Goal: Task Accomplishment & Management: Use online tool/utility

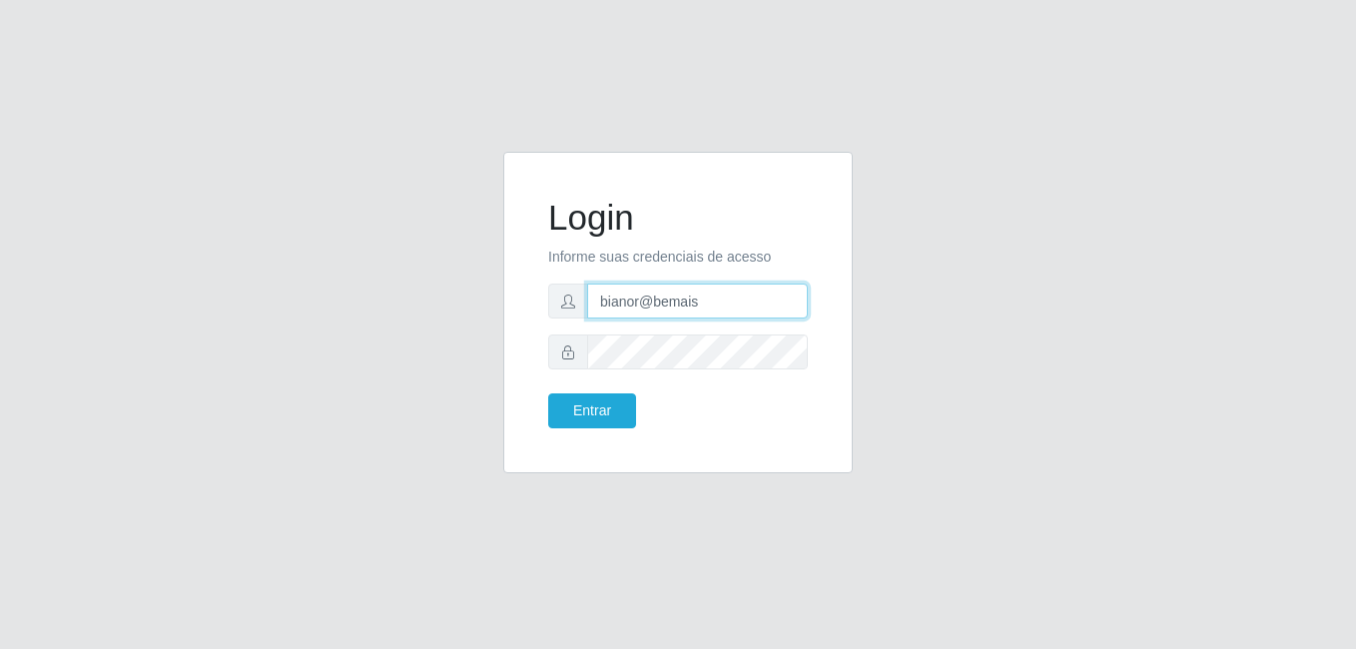
drag, startPoint x: 738, startPoint y: 298, endPoint x: 559, endPoint y: 303, distance: 178.8
click at [559, 303] on div "bianor@bemais" at bounding box center [678, 301] width 260 height 35
type input "[PERSON_NAME]"
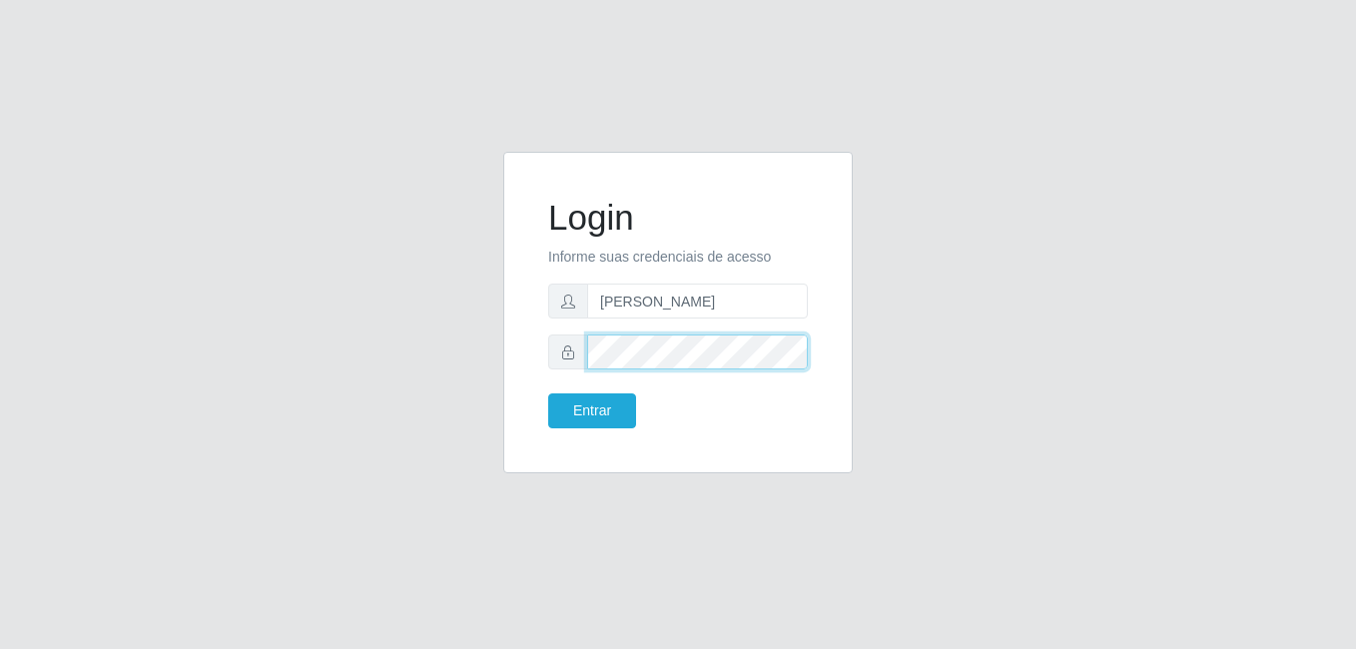
click at [558, 365] on div at bounding box center [678, 352] width 260 height 35
click at [548, 393] on button "Entrar" at bounding box center [592, 410] width 88 height 35
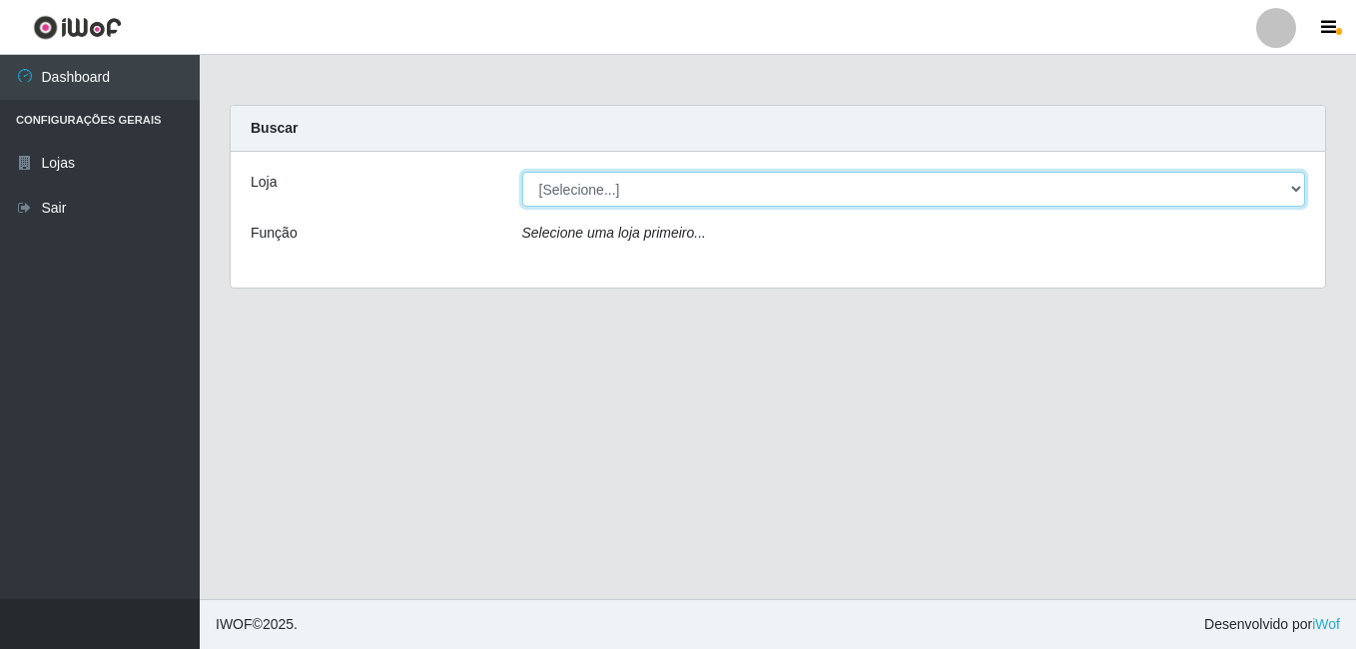
click at [1294, 191] on select "[Selecione...] [PERSON_NAME]" at bounding box center [914, 189] width 784 height 35
select select "230"
click at [522, 172] on select "[Selecione...] [PERSON_NAME]" at bounding box center [914, 189] width 784 height 35
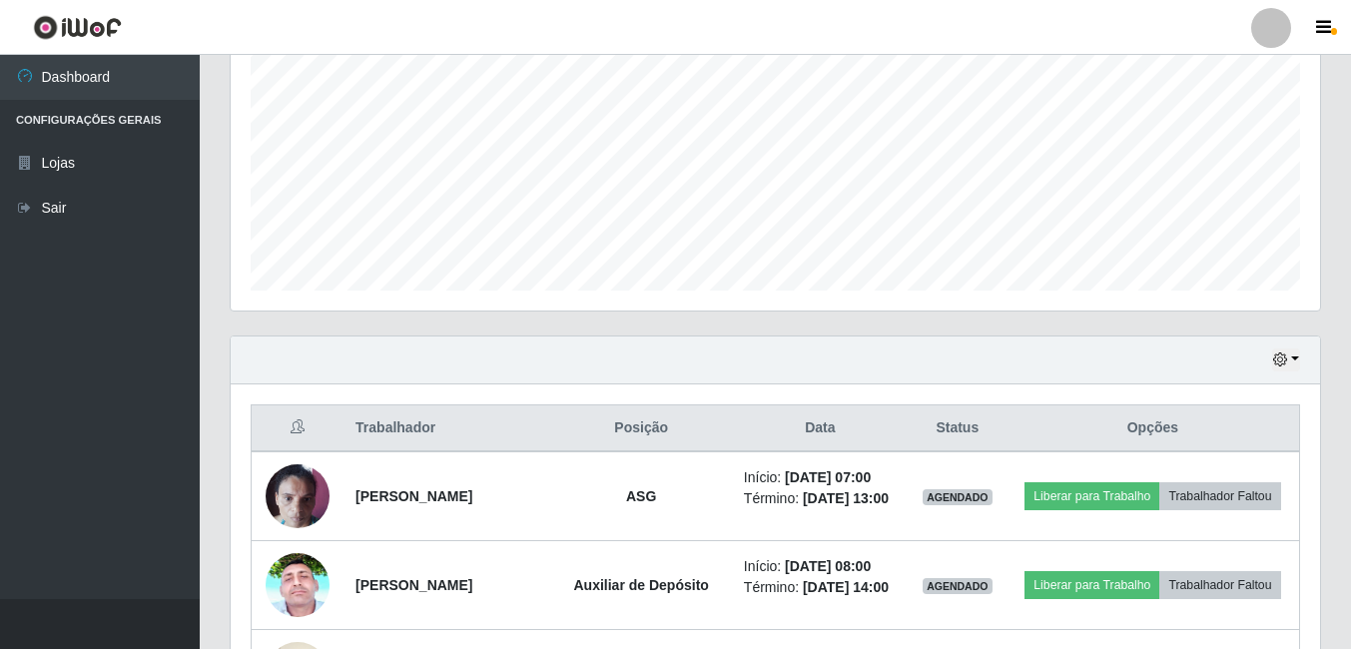
scroll to position [499, 0]
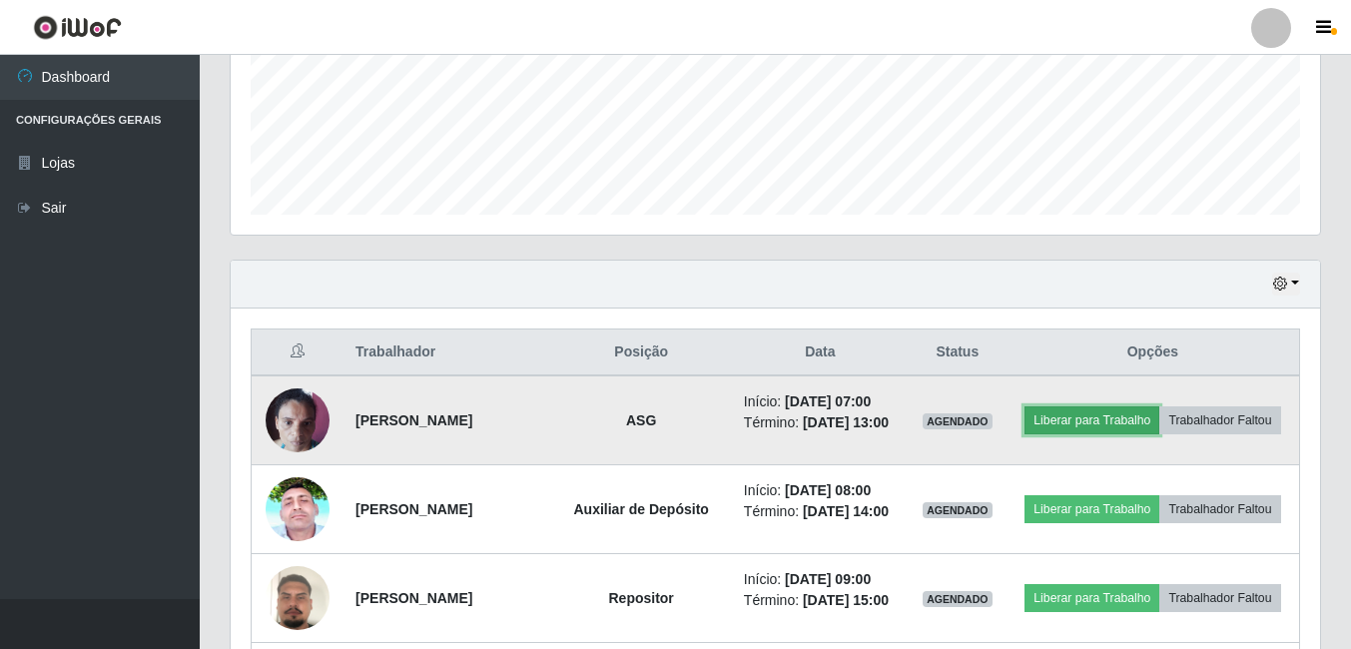
click at [1137, 407] on button "Liberar para Trabalho" at bounding box center [1092, 420] width 135 height 28
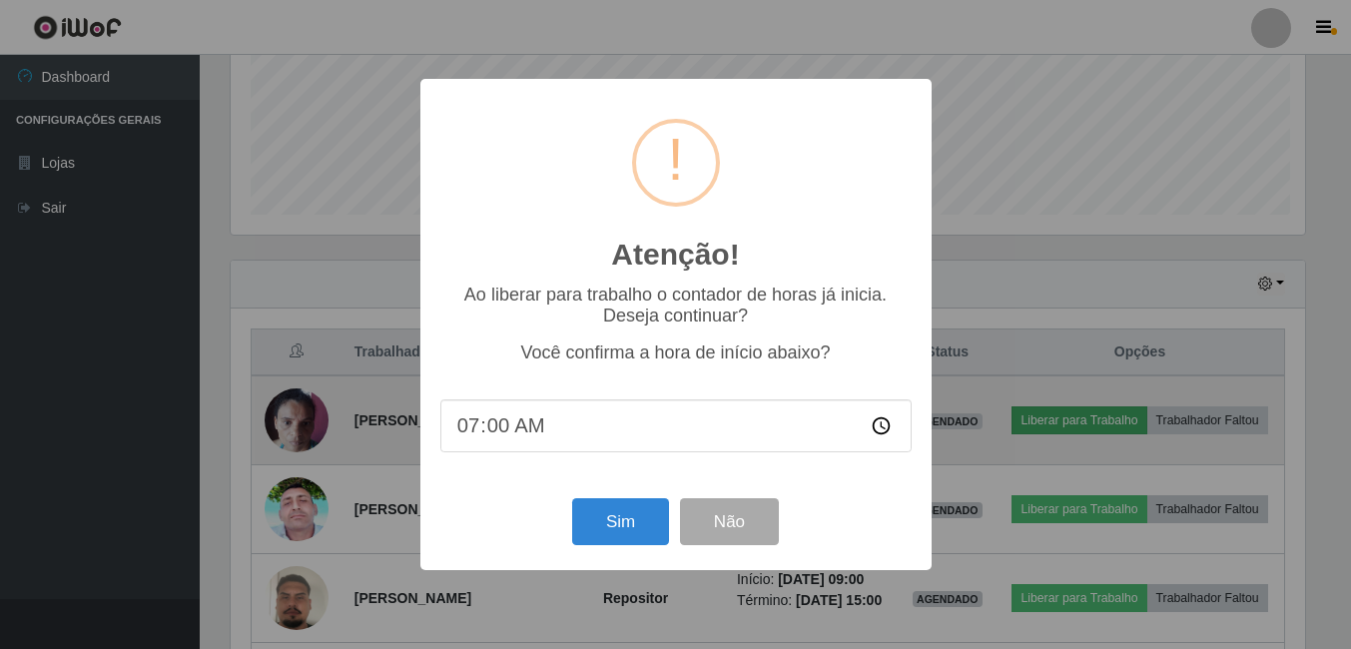
scroll to position [414, 1080]
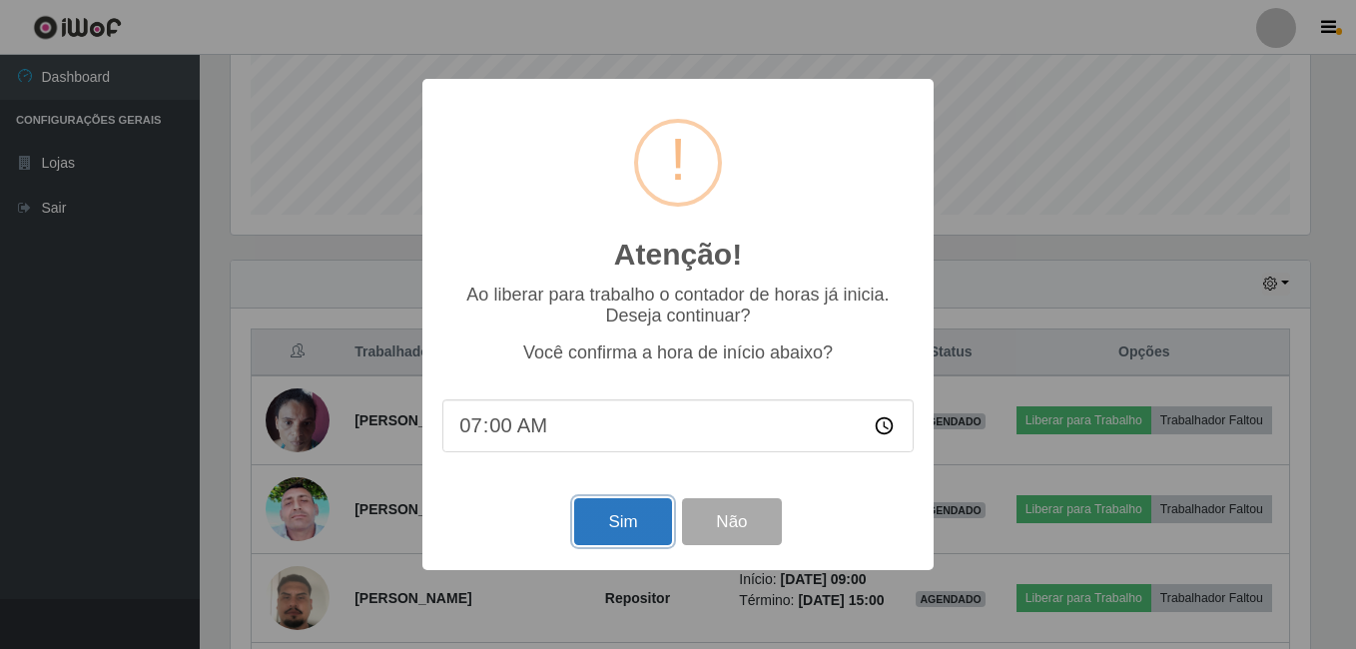
click at [583, 527] on button "Sim" at bounding box center [622, 521] width 97 height 47
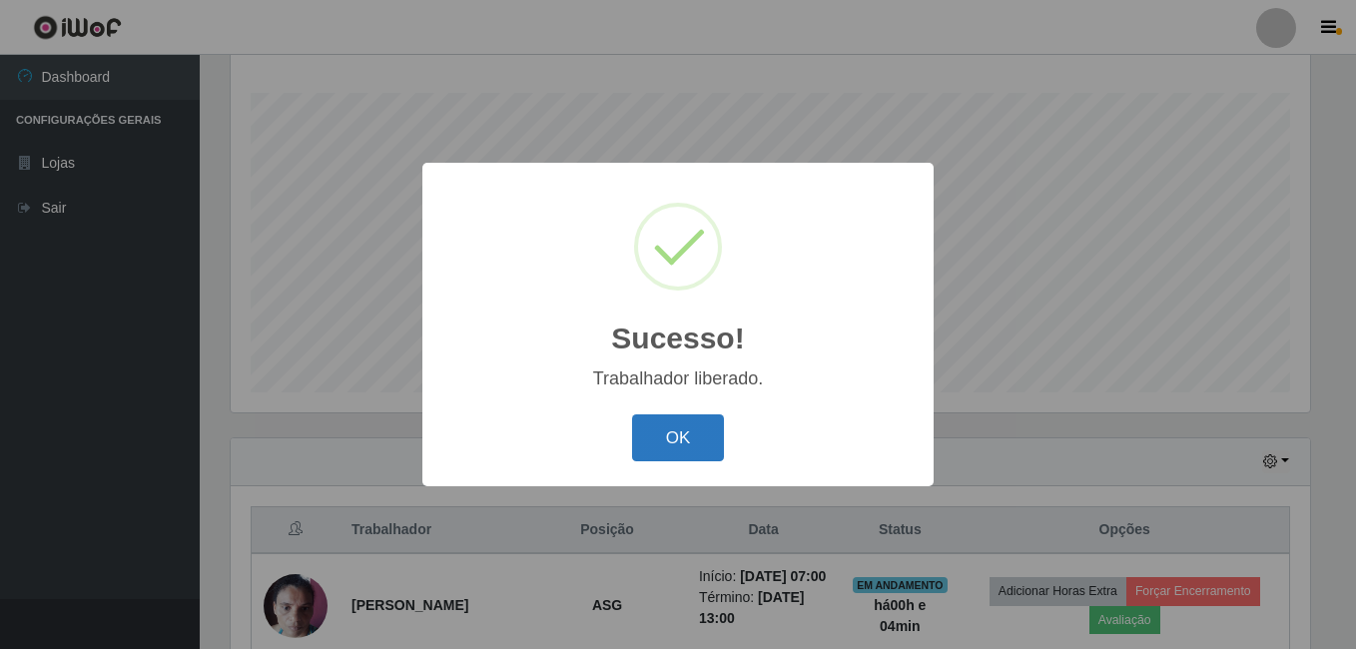
click at [678, 436] on button "OK" at bounding box center [678, 437] width 93 height 47
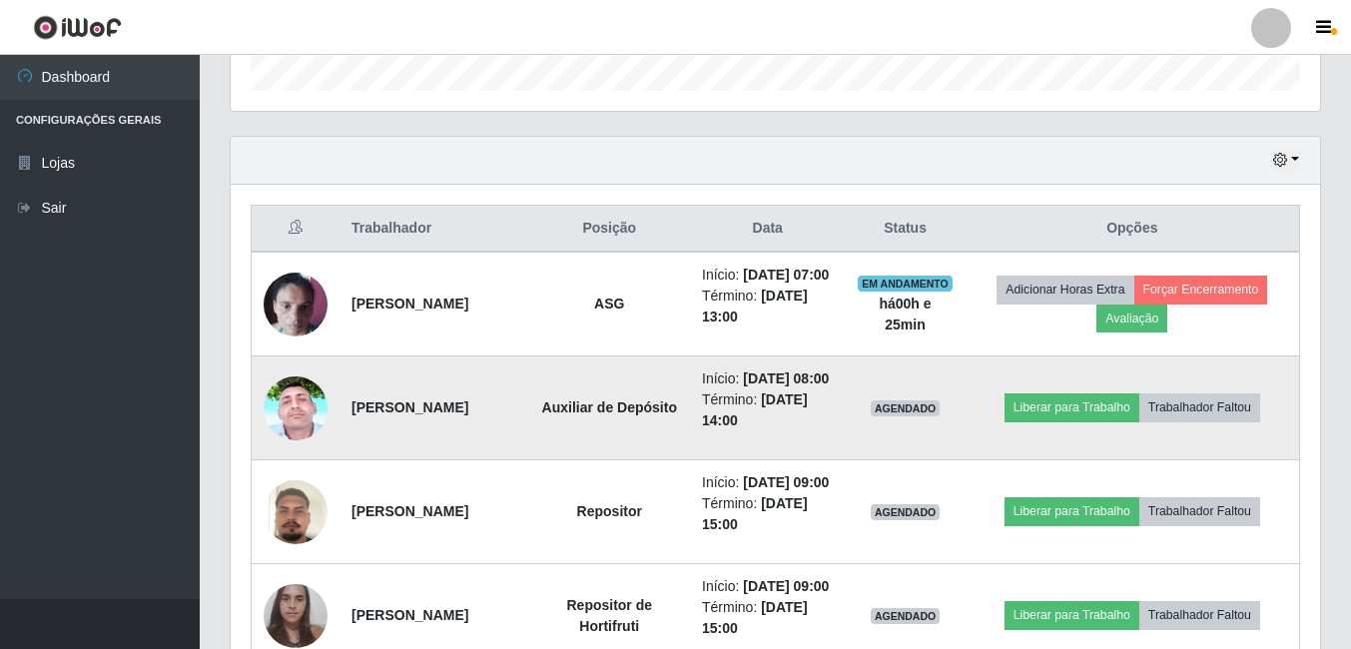
scroll to position [721, 0]
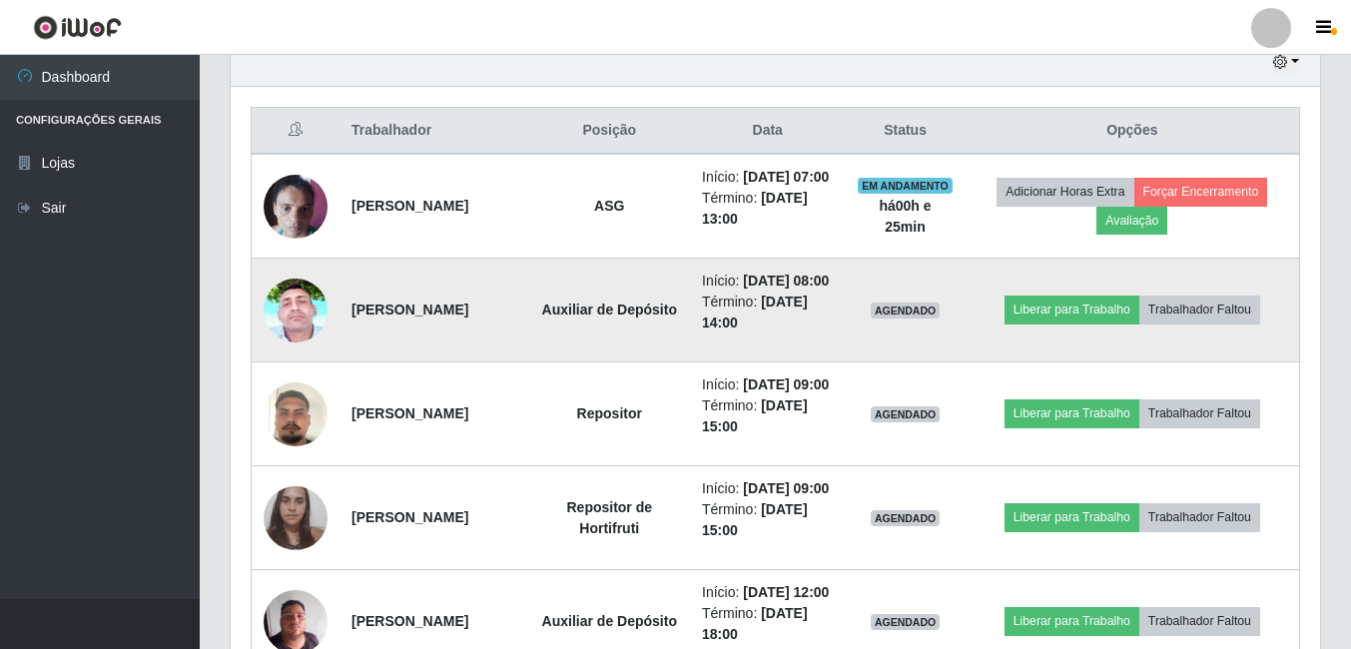
click at [319, 348] on img at bounding box center [296, 310] width 64 height 142
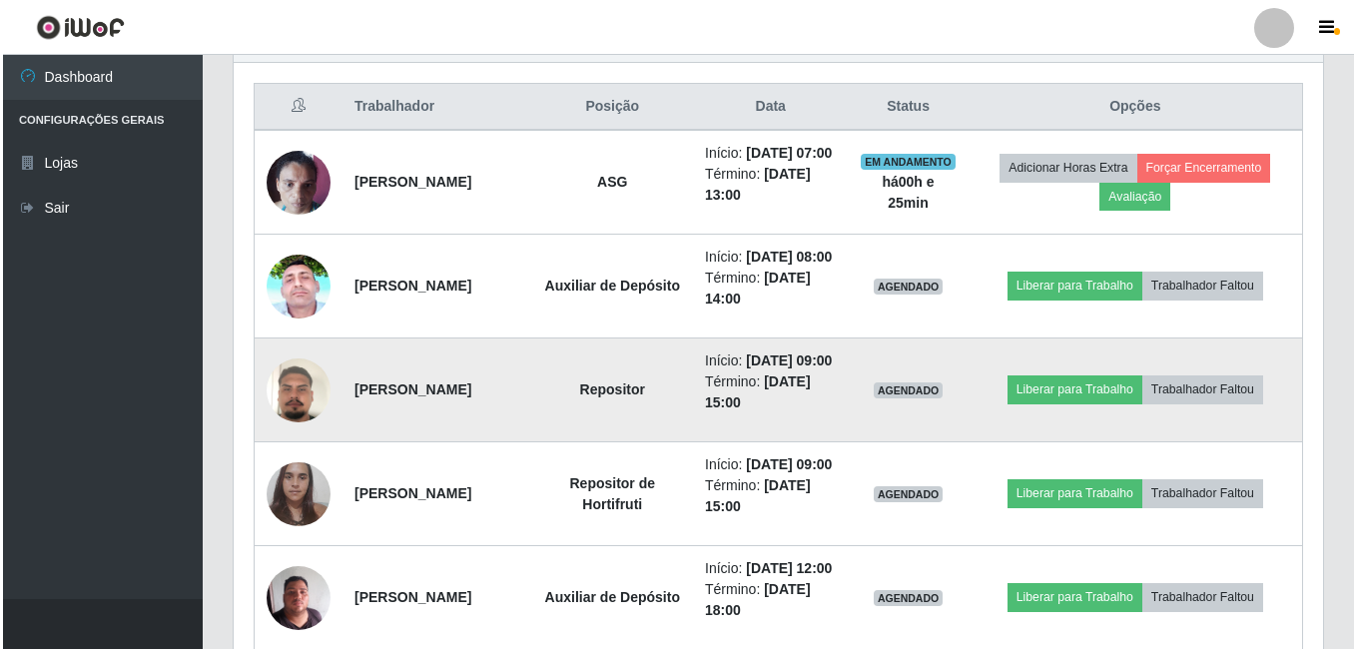
scroll to position [821, 0]
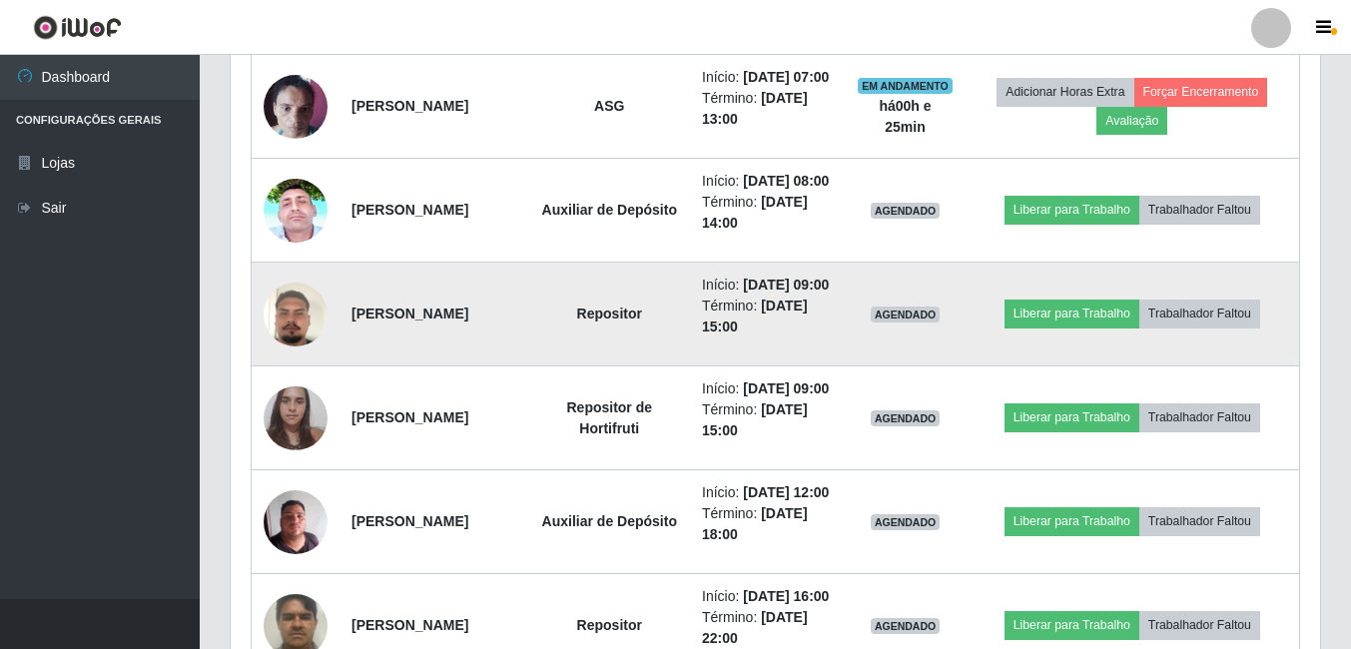
click at [292, 372] on img at bounding box center [296, 315] width 64 height 114
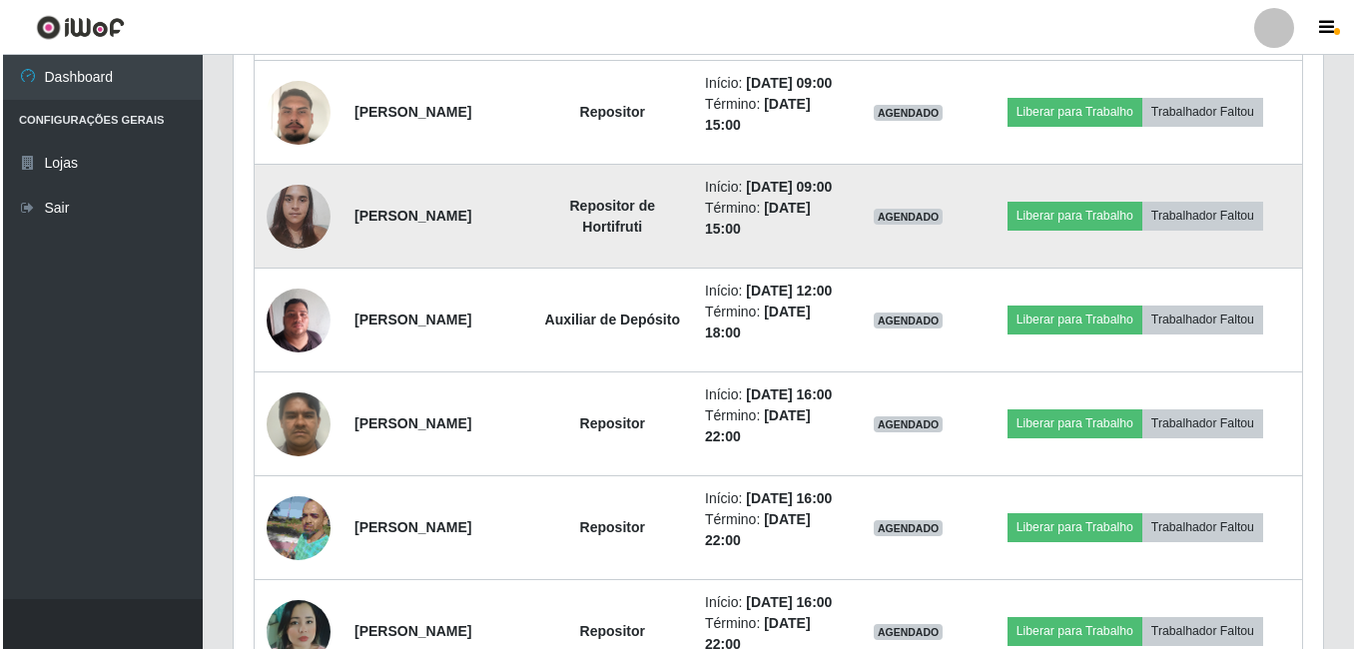
scroll to position [1120, 0]
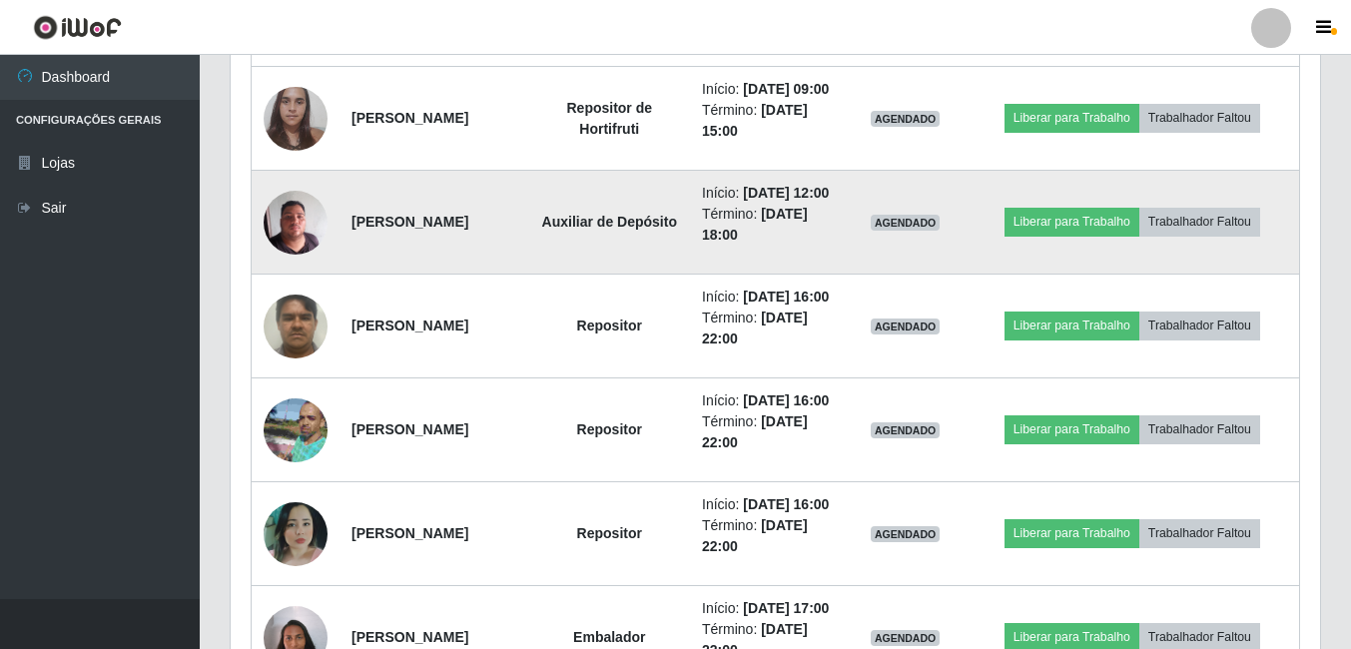
click at [284, 265] on img at bounding box center [296, 222] width 64 height 85
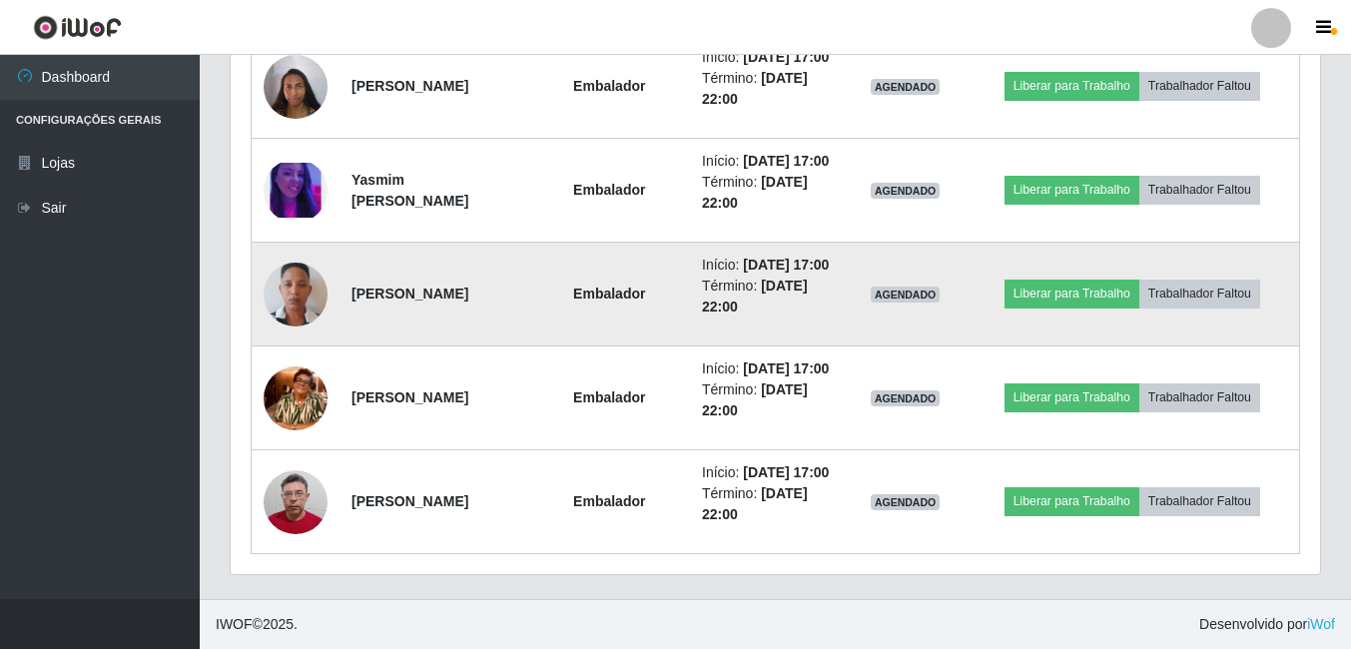
scroll to position [1820, 0]
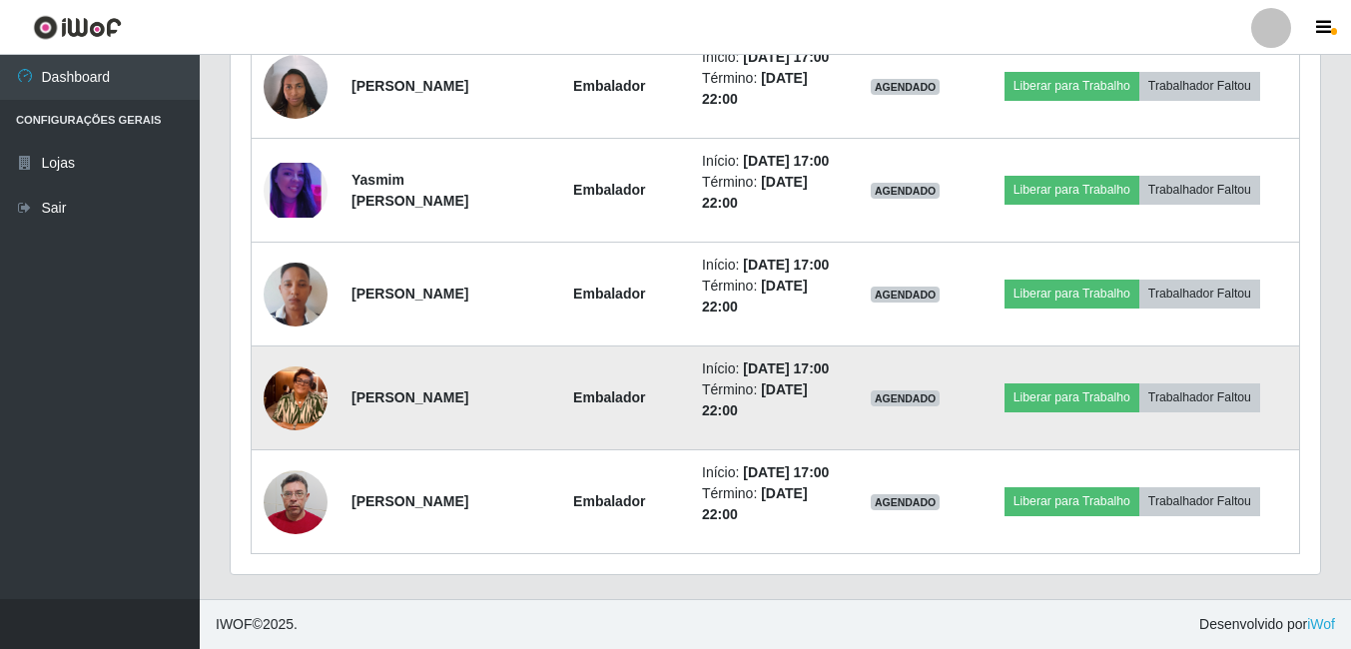
click at [300, 455] on img at bounding box center [296, 399] width 64 height 114
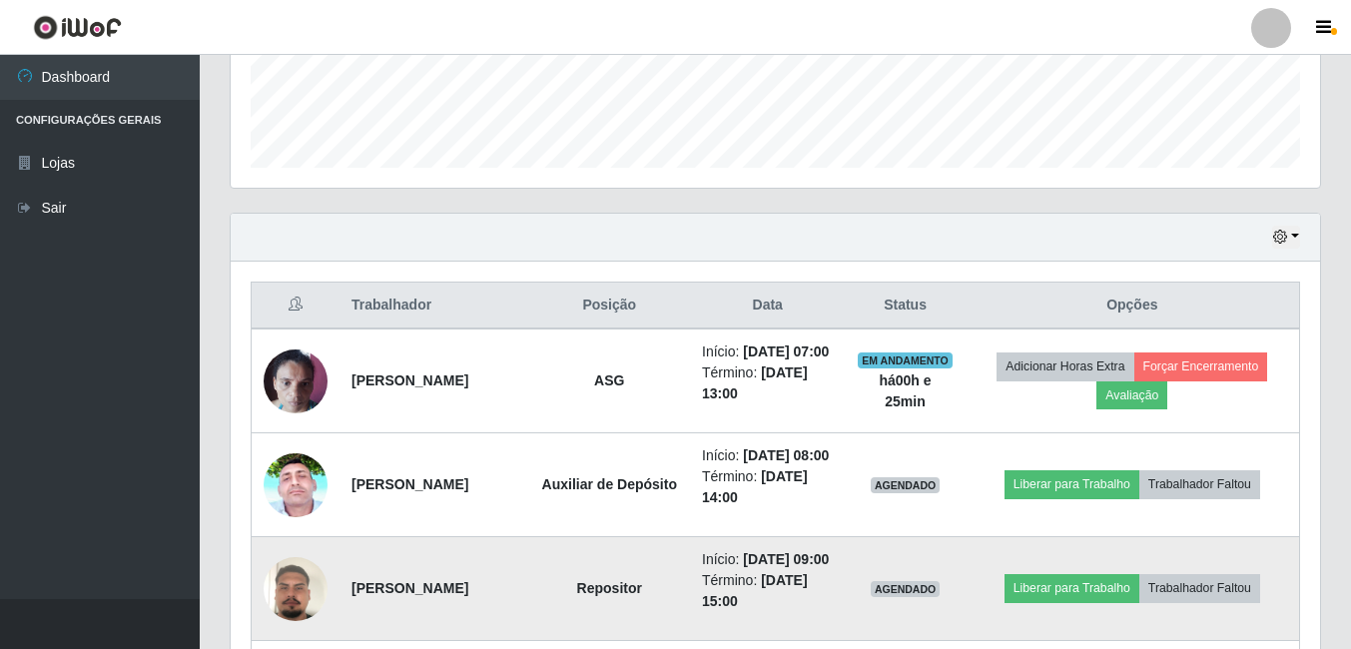
scroll to position [746, 0]
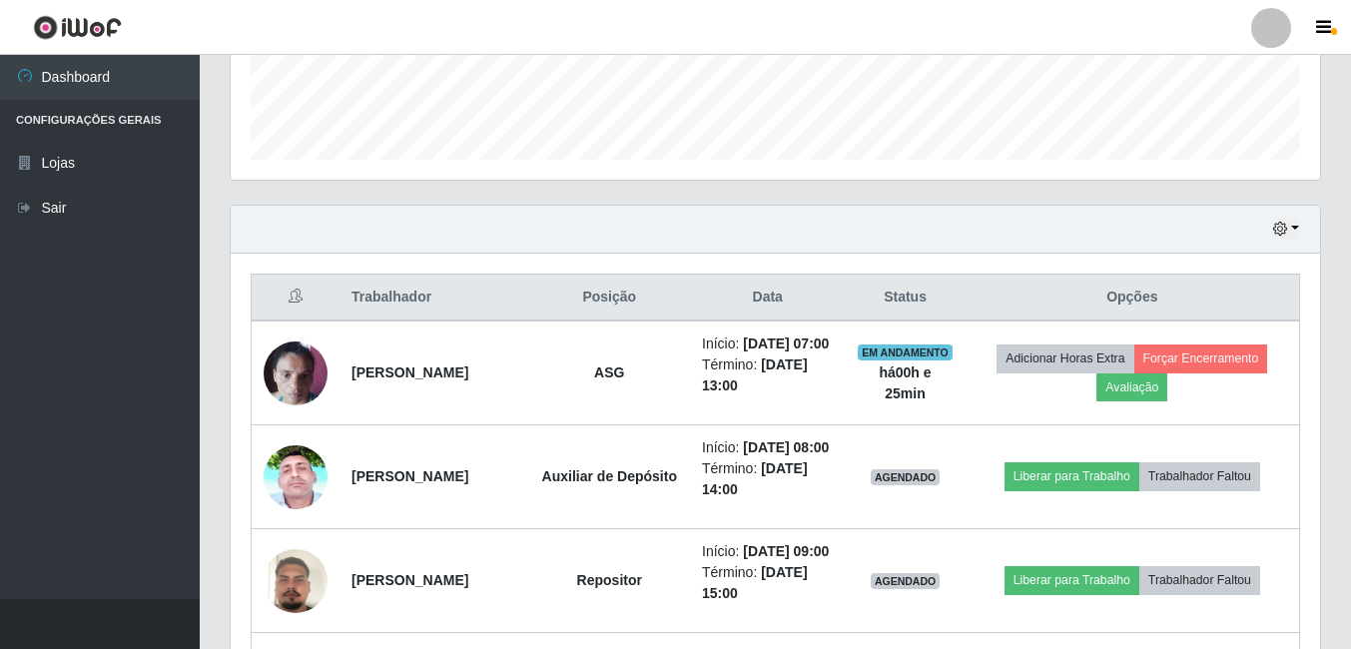
scroll to position [546, 0]
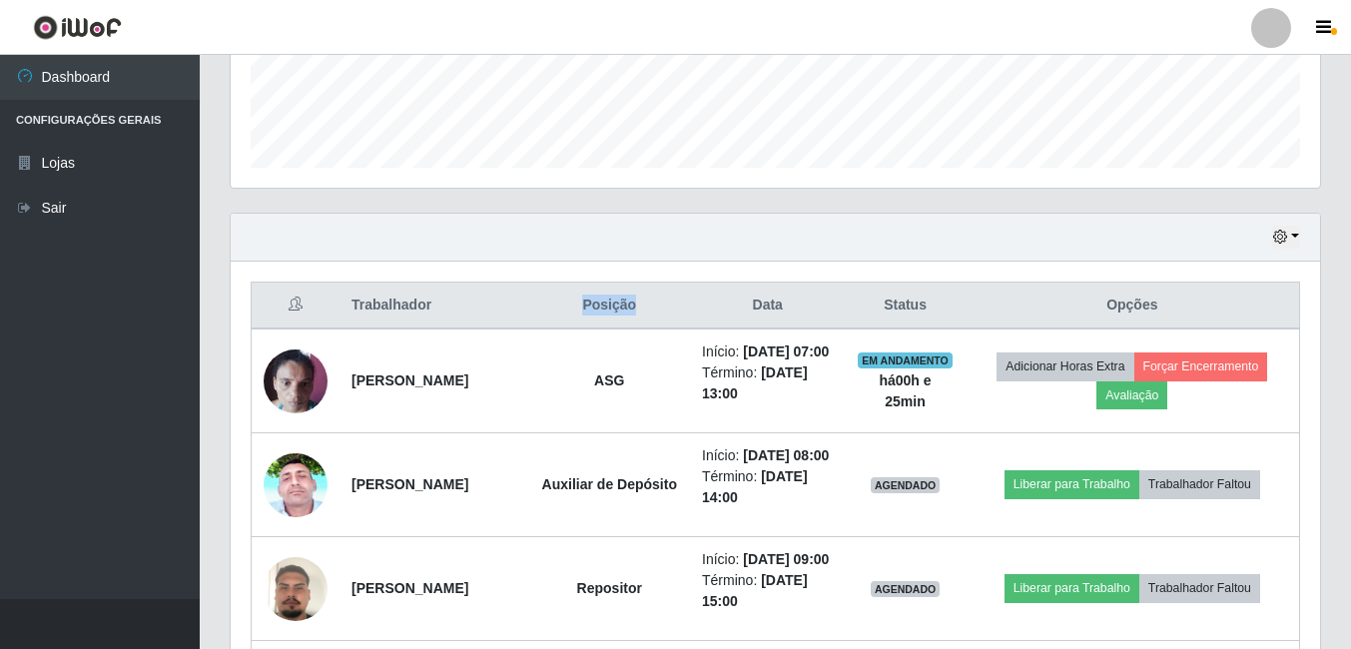
drag, startPoint x: 666, startPoint y: 302, endPoint x: 599, endPoint y: 308, distance: 67.2
click at [599, 308] on th "Posição" at bounding box center [610, 306] width 162 height 47
drag, startPoint x: 599, startPoint y: 308, endPoint x: 578, endPoint y: 249, distance: 62.5
click at [578, 249] on div "Hoje 1 dia 3 dias 1 Semana Não encerrados" at bounding box center [776, 238] width 1090 height 48
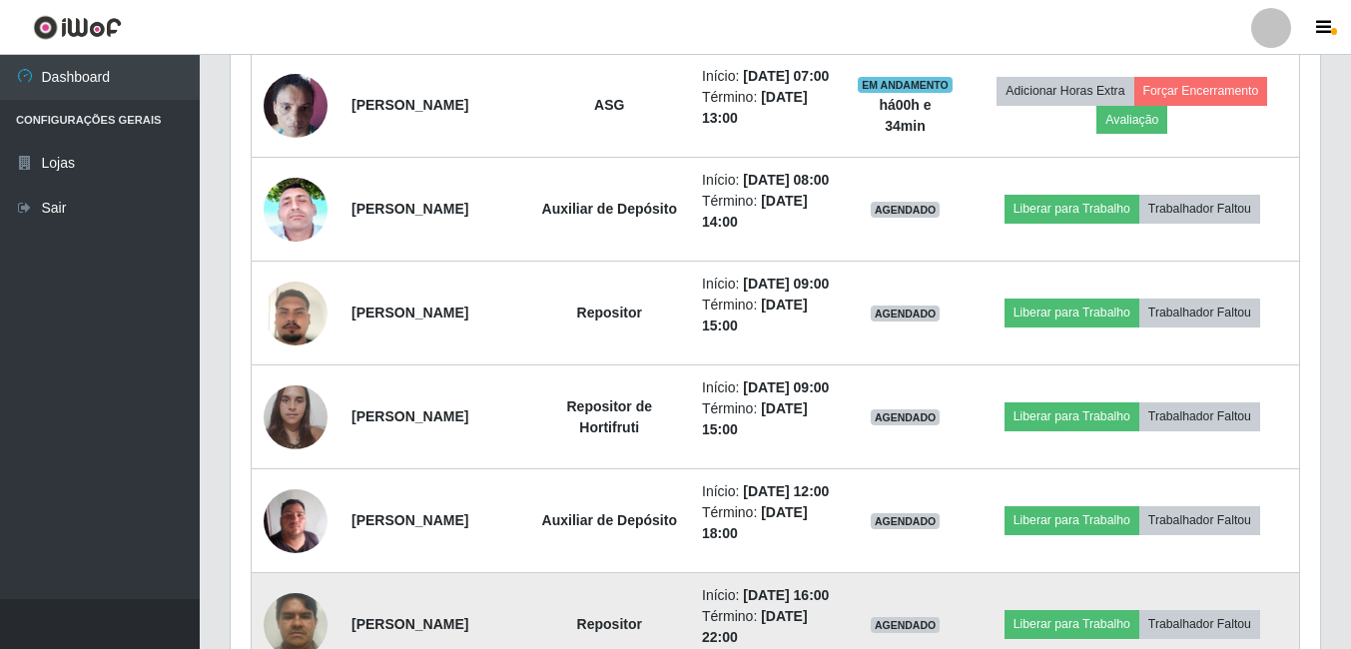
scroll to position [946, 0]
